Goal: Find specific page/section: Find specific page/section

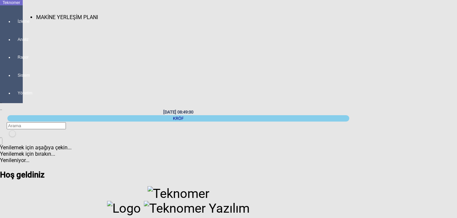
click at [43, 14] on span "MAKİNE YERLEŞİM PLANI" at bounding box center [67, 17] width 62 height 6
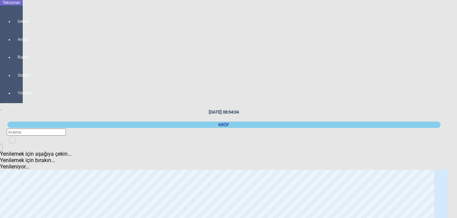
scroll to position [67, 0]
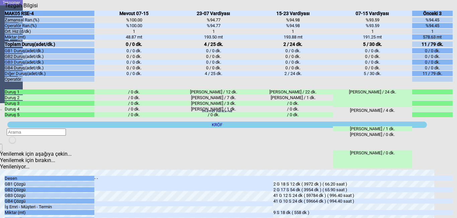
click at [450, 9] on div "Kapat" at bounding box center [228, 9] width 447 height 0
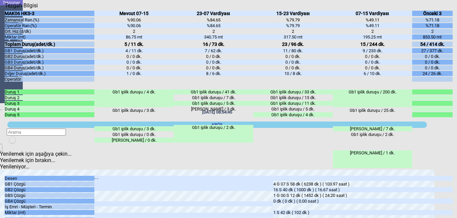
click at [448, 9] on div "Kapat" at bounding box center [228, 9] width 447 height 0
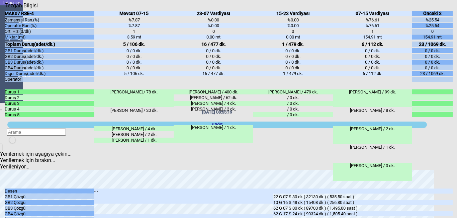
click at [5, 9] on icon "Kapat" at bounding box center [5, 9] width 0 height 0
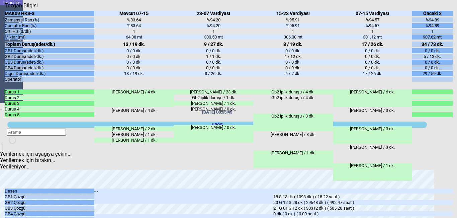
click at [447, 9] on div "Kapat" at bounding box center [228, 9] width 447 height 0
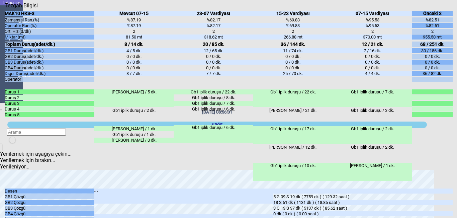
click at [5, 9] on icon "Kapat" at bounding box center [5, 9] width 0 height 0
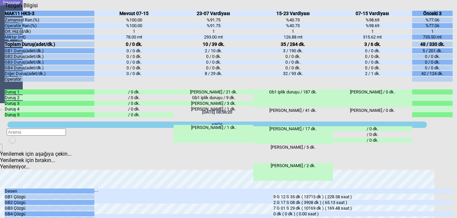
click at [5, 9] on icon "Kapat" at bounding box center [5, 9] width 0 height 0
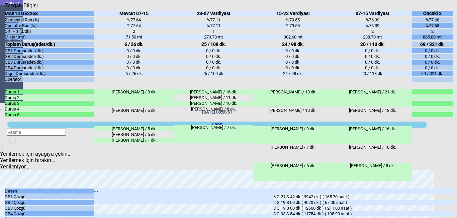
click at [5, 9] on icon "Kapat" at bounding box center [5, 9] width 0 height 0
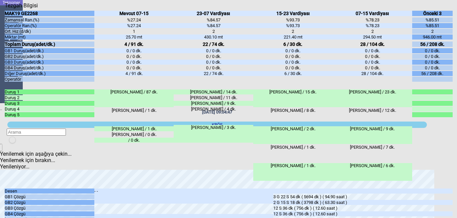
click at [5, 9] on icon "Kapat" at bounding box center [5, 9] width 0 height 0
